Goal: Task Accomplishment & Management: Manage account settings

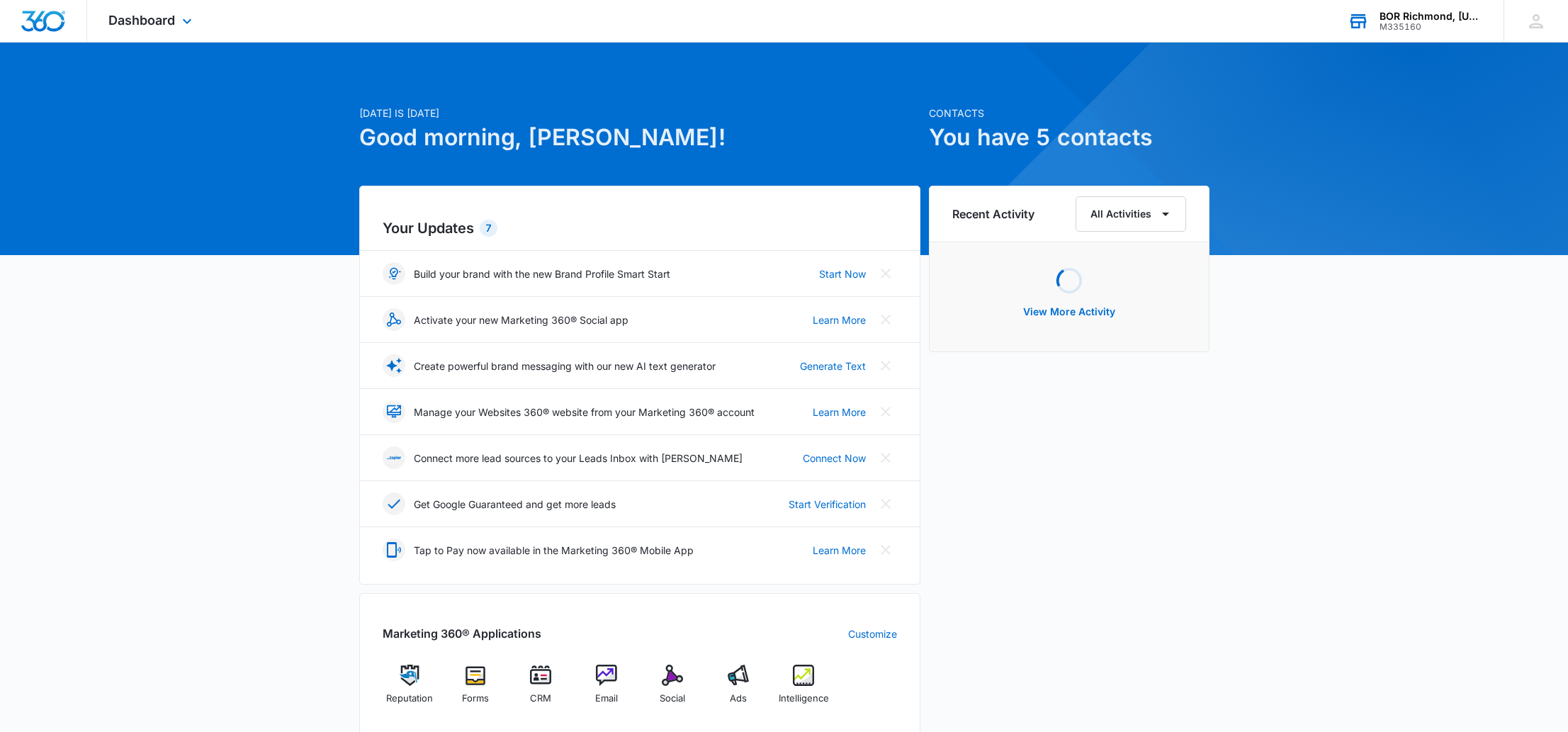
click at [1434, 20] on div "BOR Richmond, [US_STATE] (RVA)" at bounding box center [1431, 16] width 103 height 11
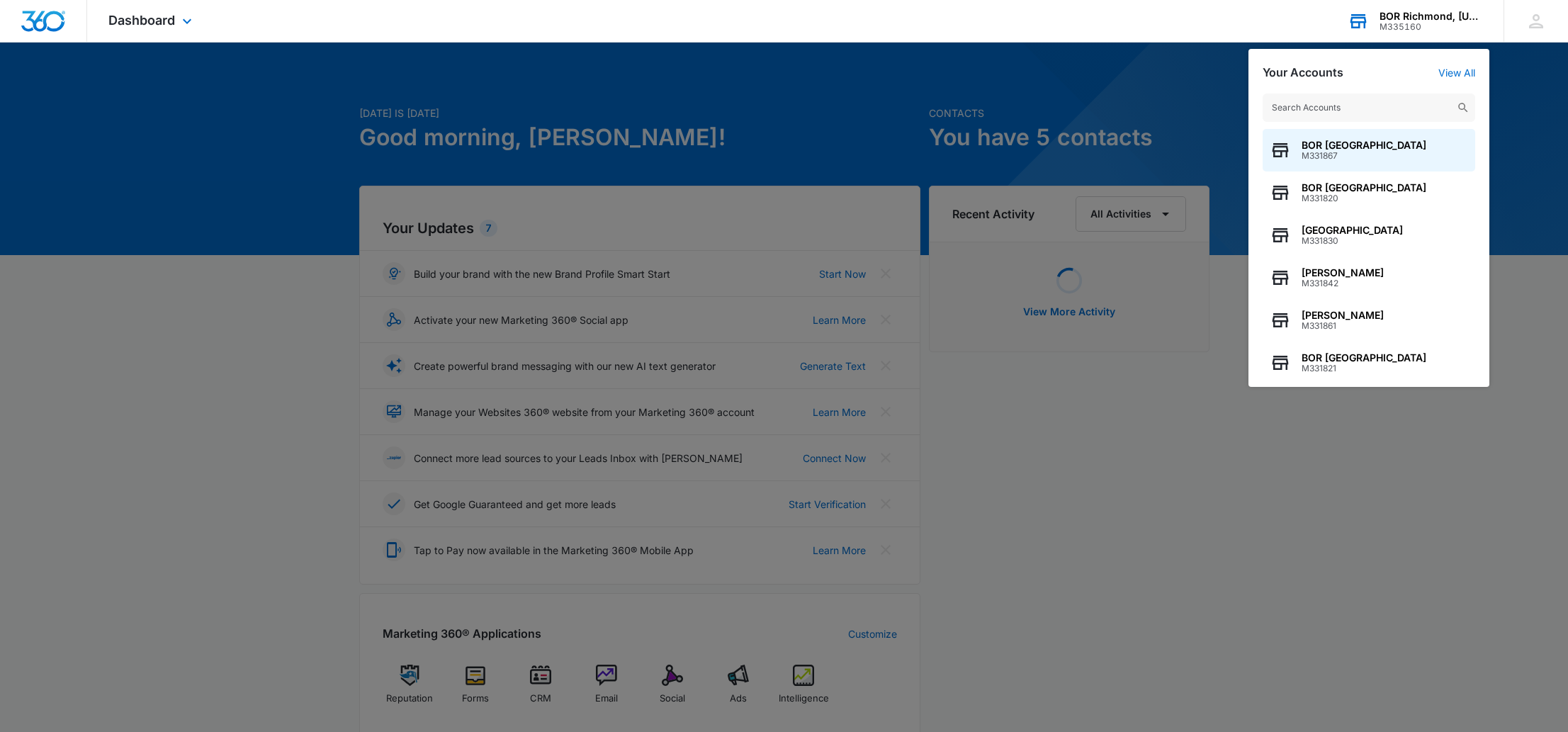
click at [1353, 106] on input "text" at bounding box center [1369, 107] width 213 height 28
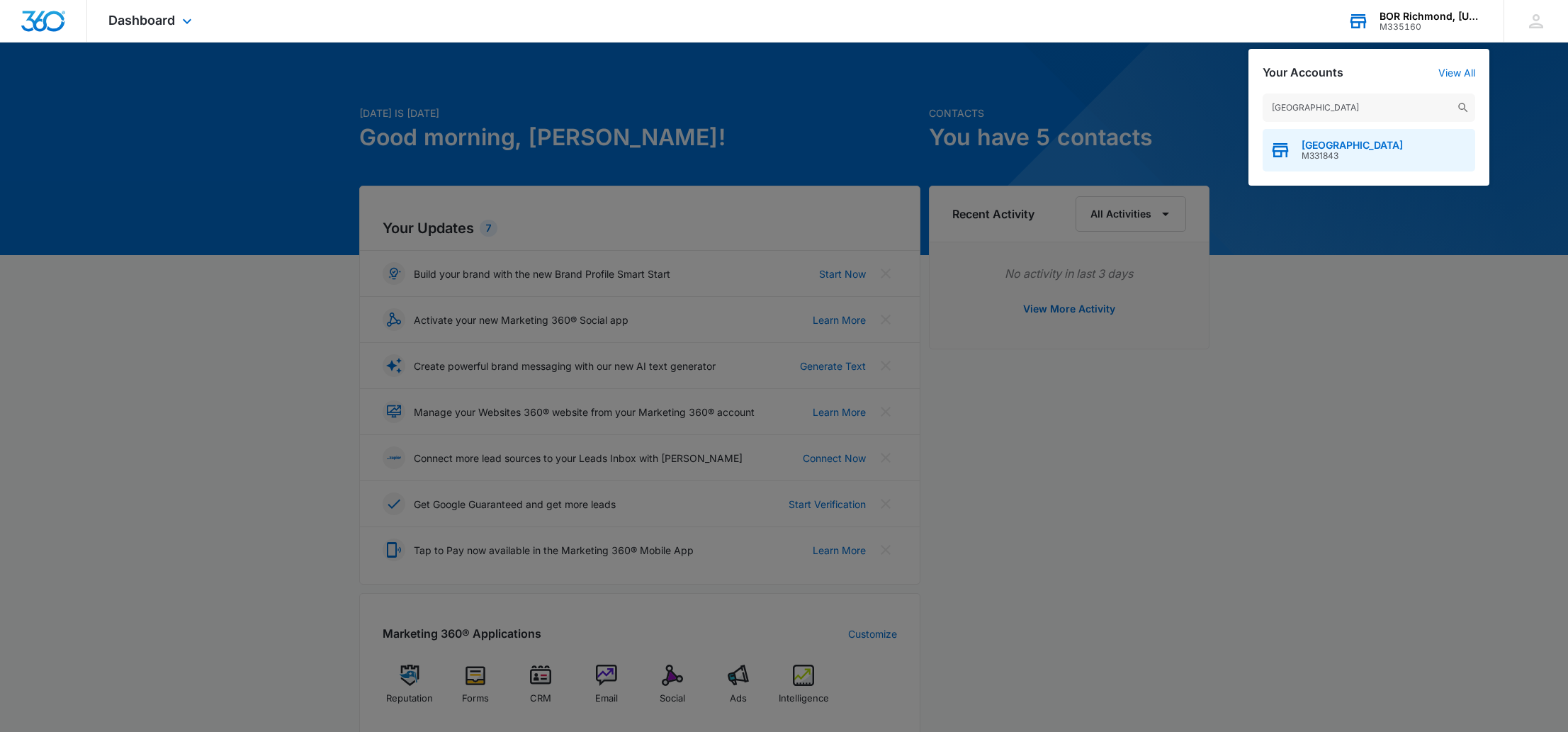
type input "[GEOGRAPHIC_DATA]"
click at [1392, 154] on span "M331843" at bounding box center [1353, 156] width 102 height 10
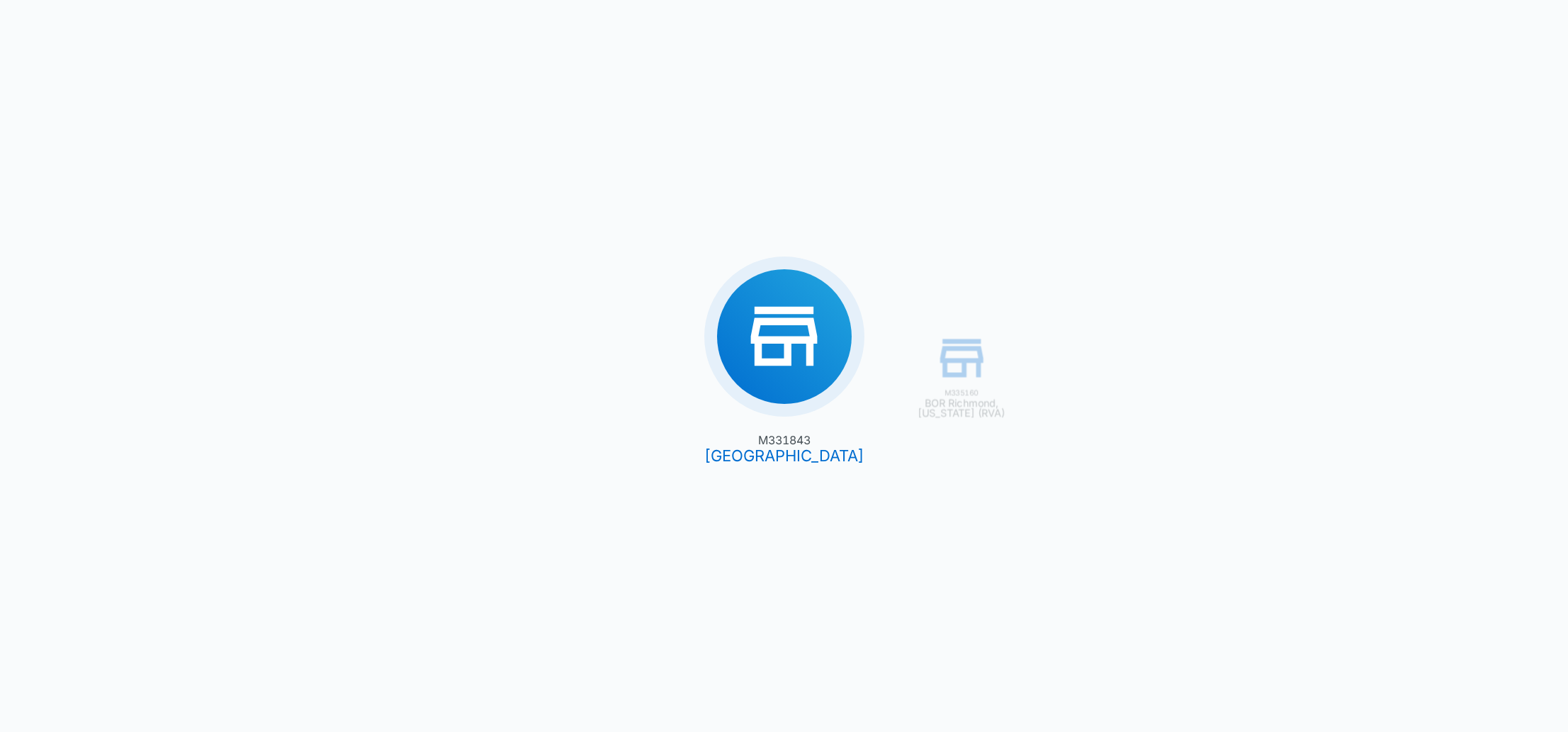
click at [788, 455] on div "M335160 [GEOGRAPHIC_DATA], [US_STATE] (RVA) M331843 [GEOGRAPHIC_DATA]" at bounding box center [784, 366] width 1568 height 732
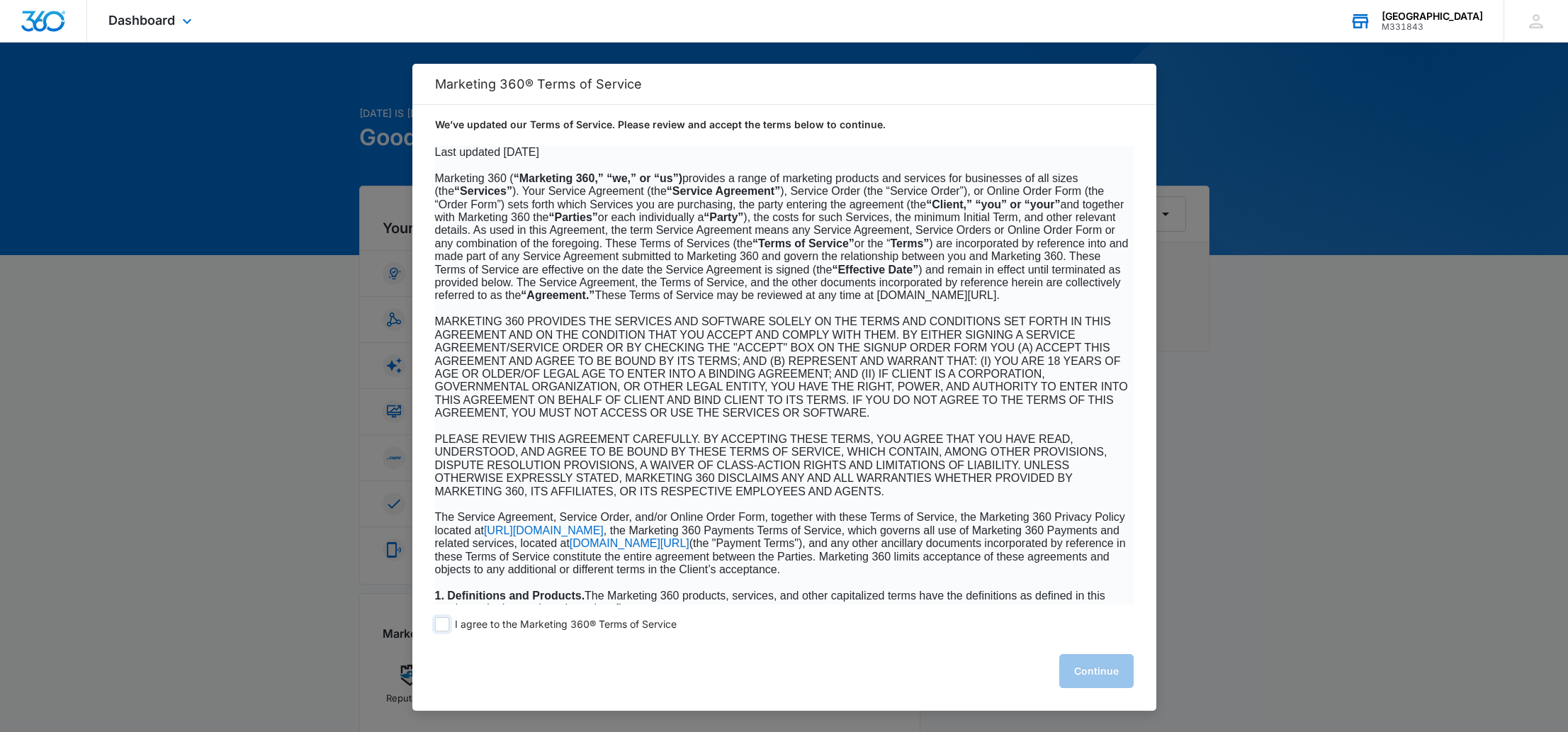
click at [442, 624] on span at bounding box center [442, 624] width 14 height 14
click at [442, 624] on input "I agree to the Marketing 360® Terms of Service" at bounding box center [442, 624] width 14 height 14
checkbox input "true"
drag, startPoint x: 1085, startPoint y: 668, endPoint x: 1077, endPoint y: 667, distance: 8.1
click at [1084, 668] on button "Continue" at bounding box center [1096, 671] width 75 height 34
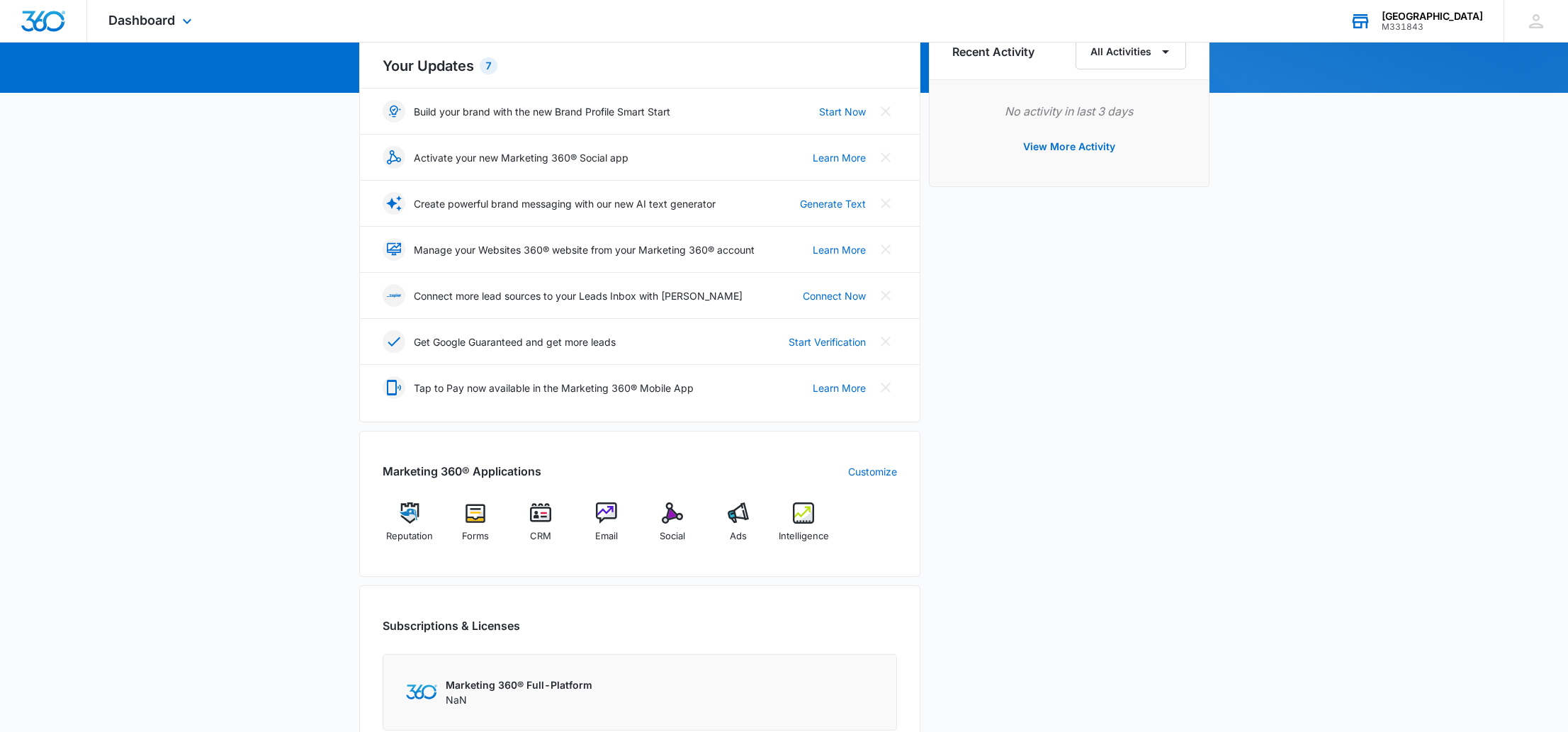
scroll to position [166, 0]
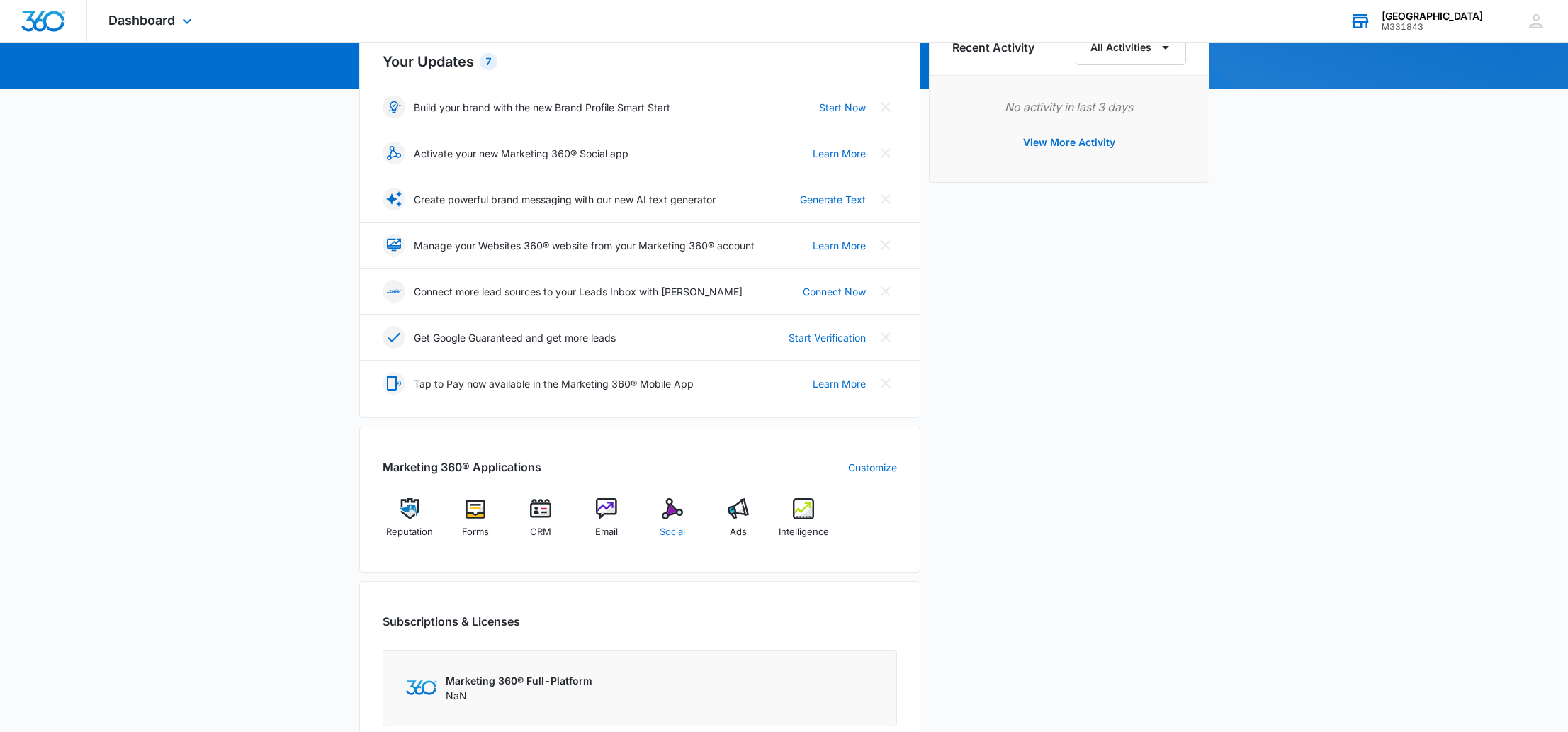
click at [670, 511] on img at bounding box center [672, 508] width 21 height 21
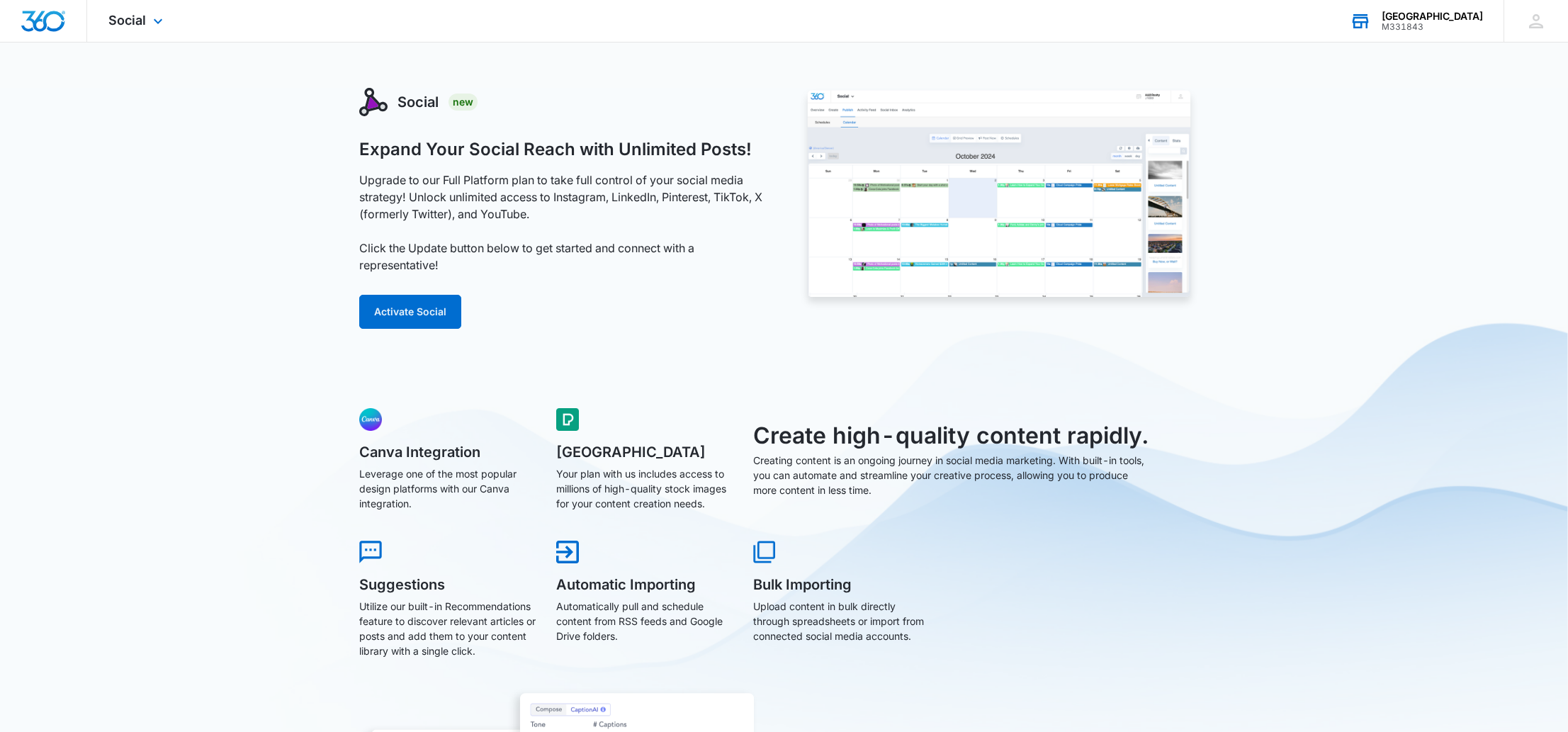
click at [135, 31] on div "Social Apps Reputation Forms CRM Email Social Ads Intelligence Files Brand Sett…" at bounding box center [137, 20] width 101 height 42
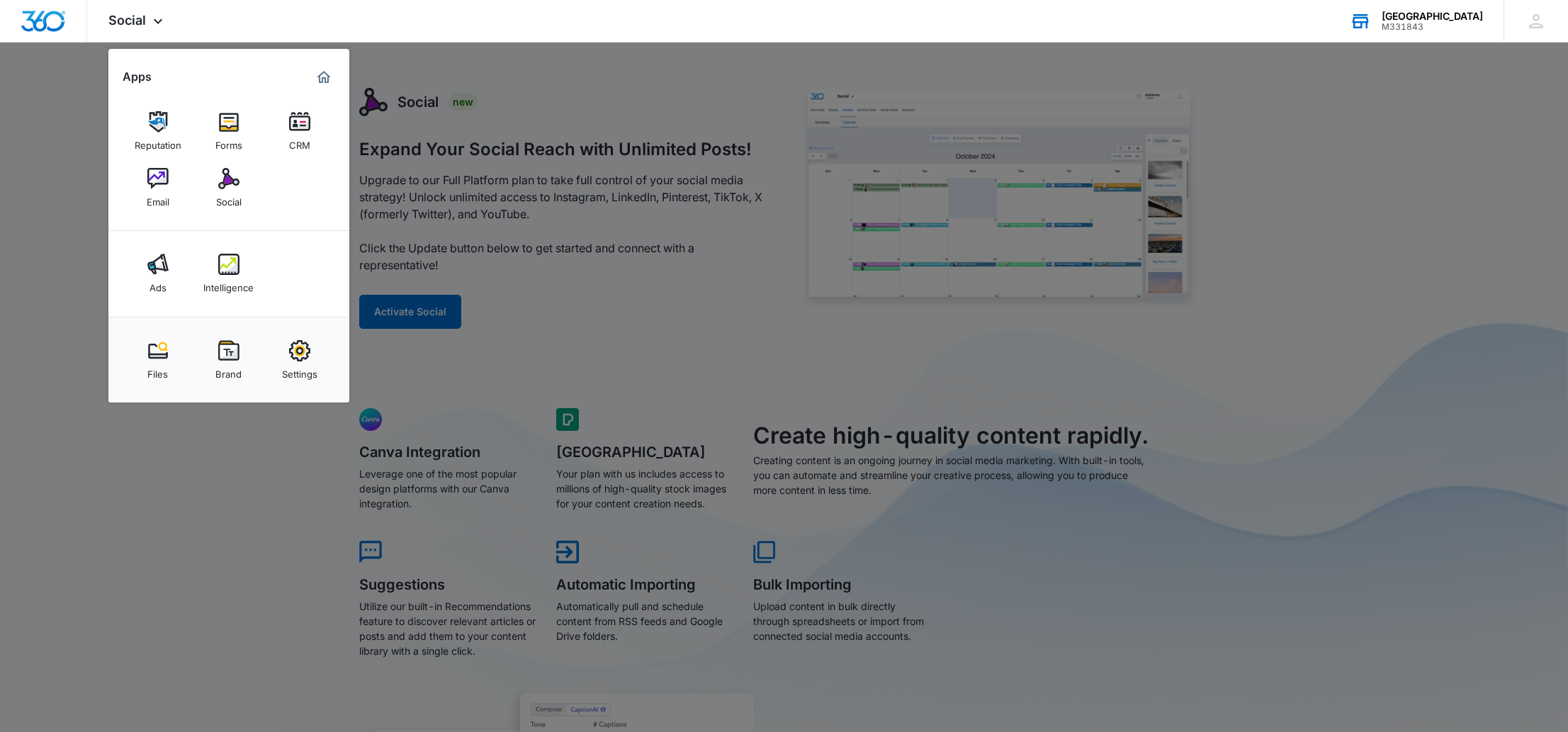
click at [149, 115] on img at bounding box center [158, 121] width 21 height 21
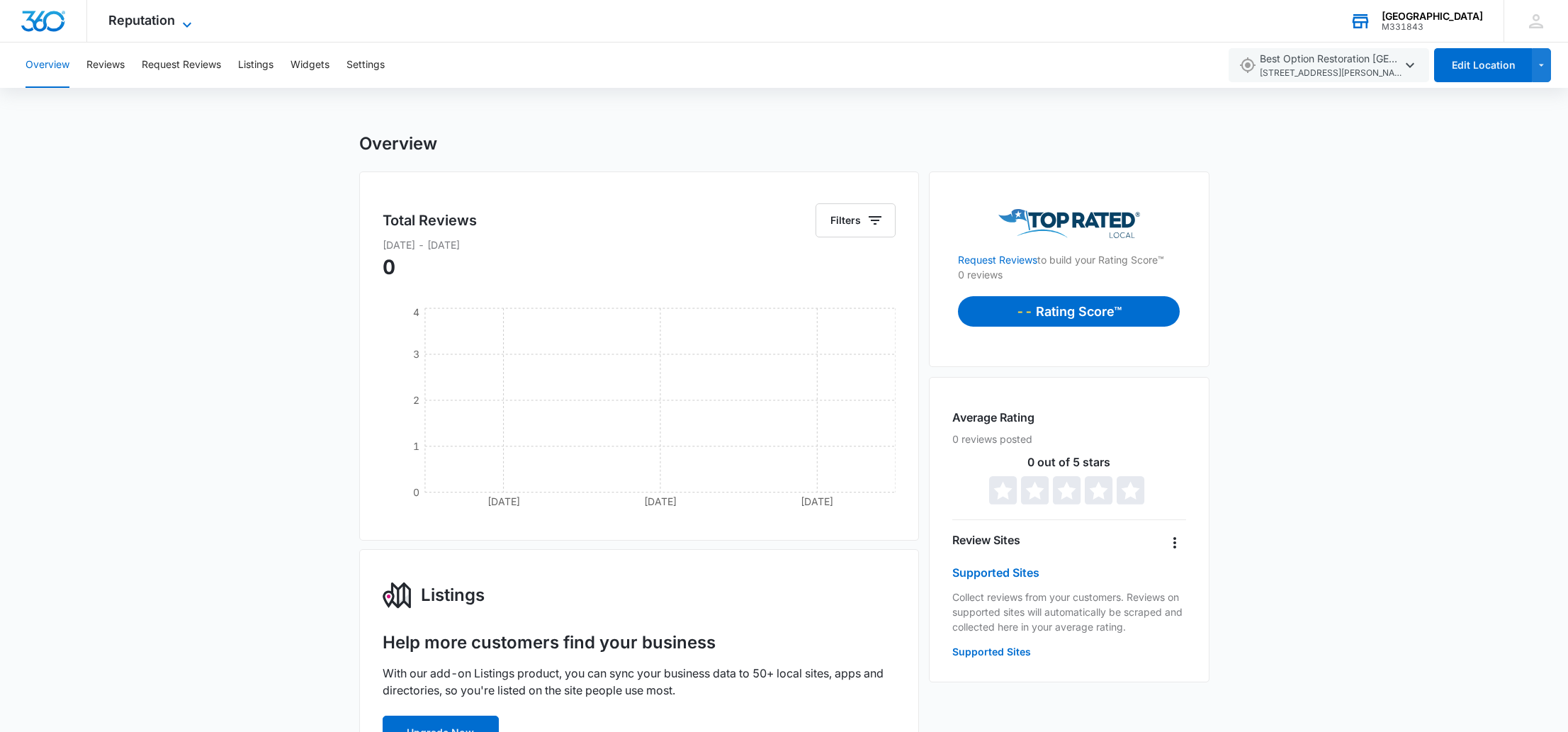
click at [148, 15] on span "Reputation" at bounding box center [142, 20] width 67 height 15
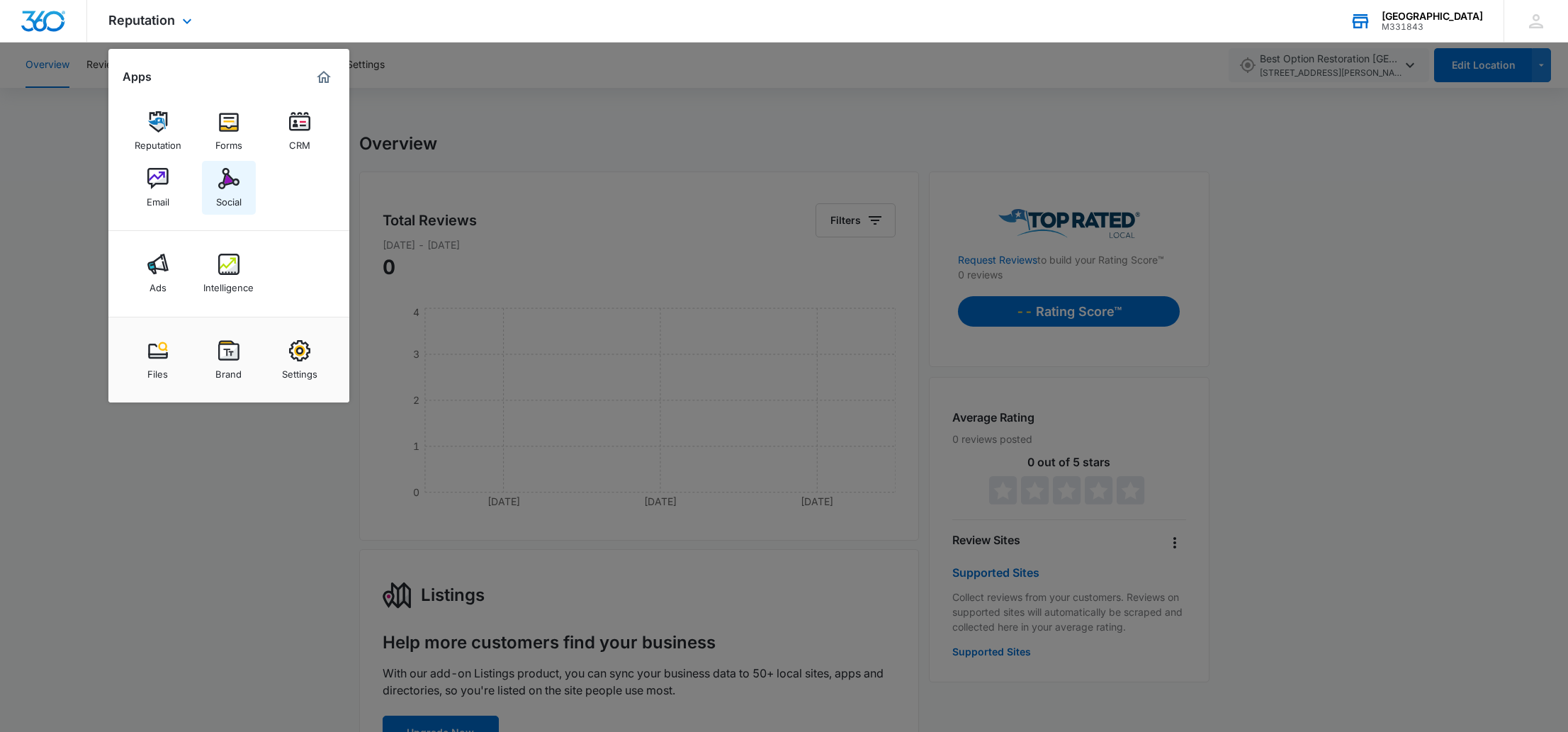
click at [221, 196] on div "Social" at bounding box center [229, 198] width 25 height 19
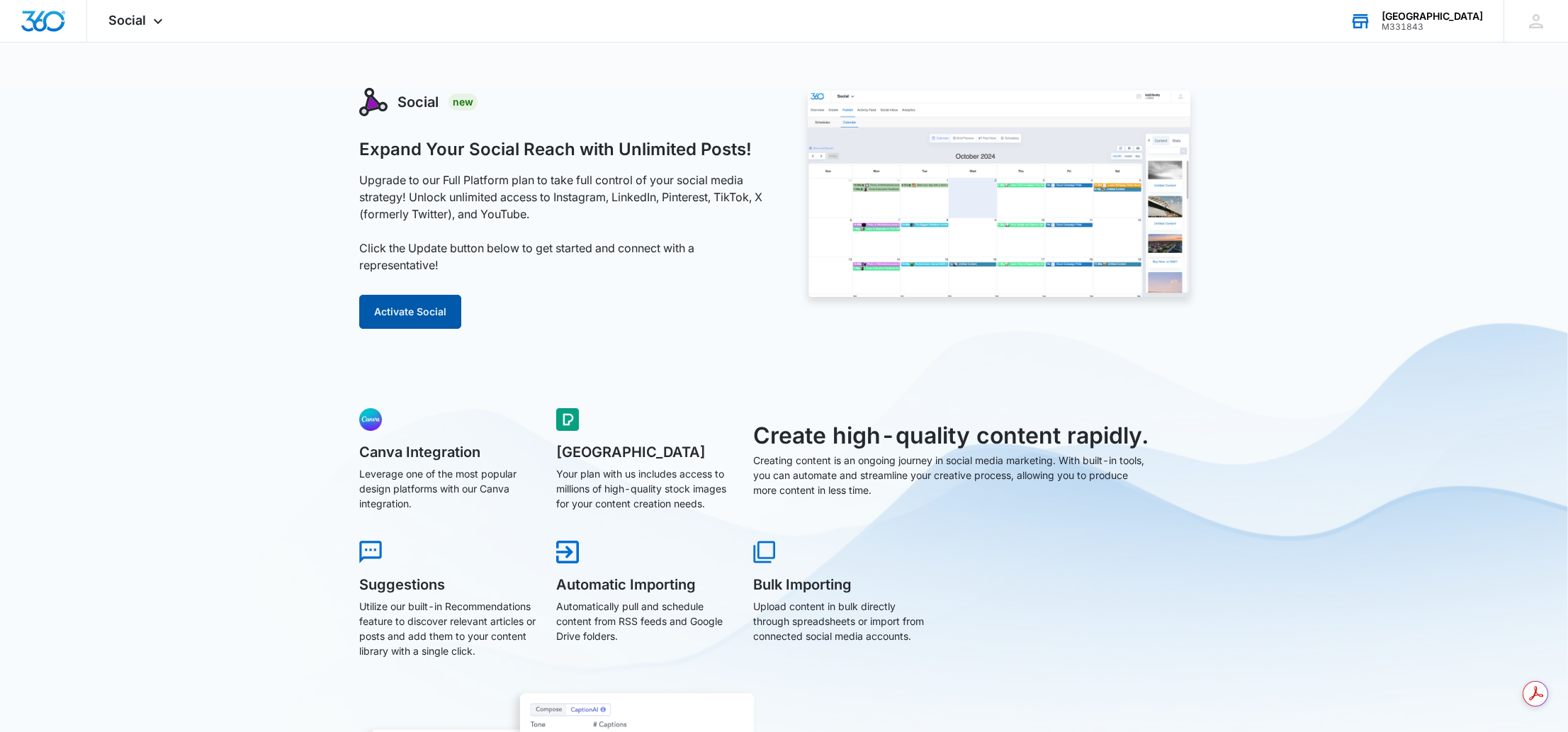
click at [416, 299] on button "Activate Social" at bounding box center [410, 312] width 102 height 34
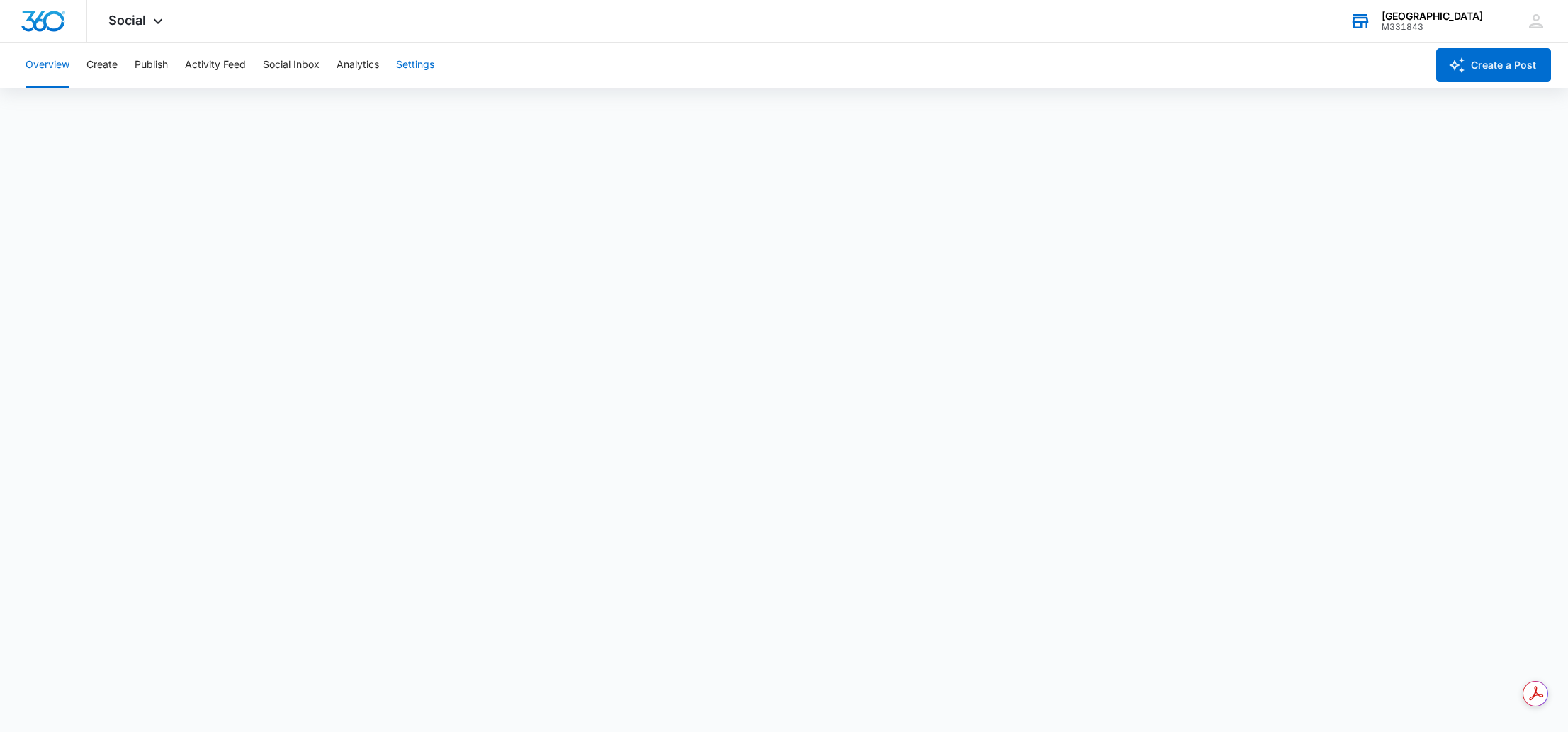
click at [416, 64] on button "Settings" at bounding box center [415, 64] width 38 height 45
click at [63, 62] on button "Overview" at bounding box center [47, 64] width 44 height 45
